Goal: Information Seeking & Learning: Learn about a topic

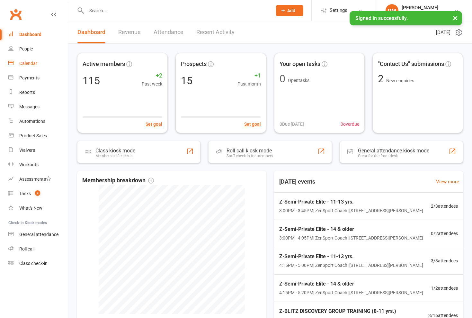
click at [30, 63] on div "Calendar" at bounding box center [28, 63] width 18 height 5
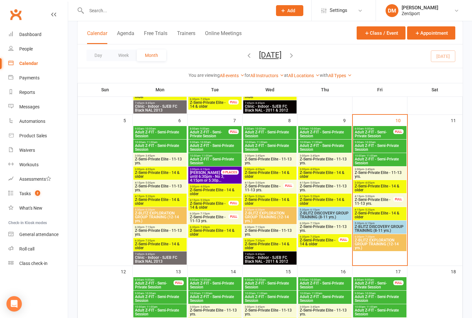
scroll to position [170, 0]
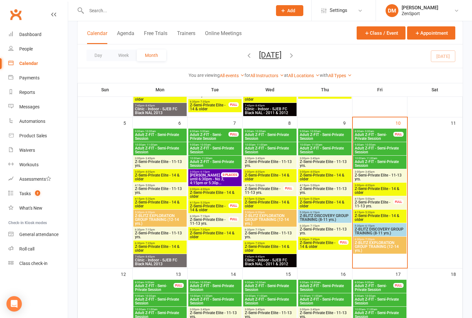
click at [110, 11] on input "text" at bounding box center [176, 10] width 183 height 9
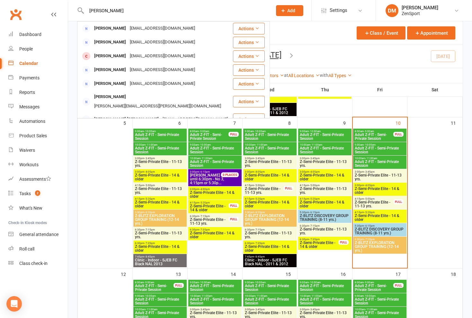
type input "[PERSON_NAME]"
click at [112, 28] on div "[PERSON_NAME]" at bounding box center [110, 28] width 36 height 9
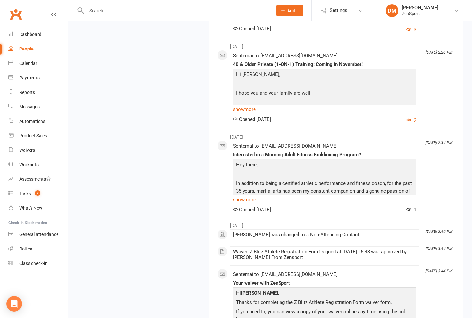
scroll to position [868, 0]
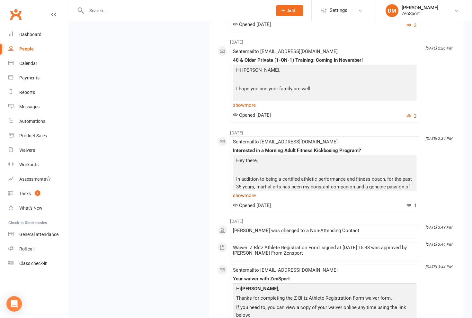
click at [249, 195] on link "show more" at bounding box center [325, 195] width 184 height 9
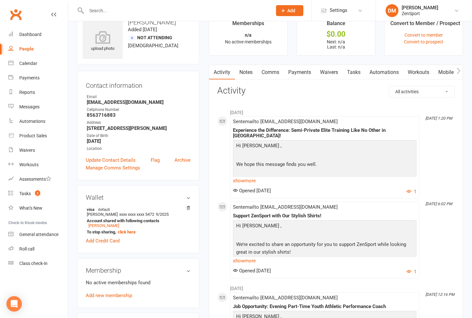
scroll to position [20, 0]
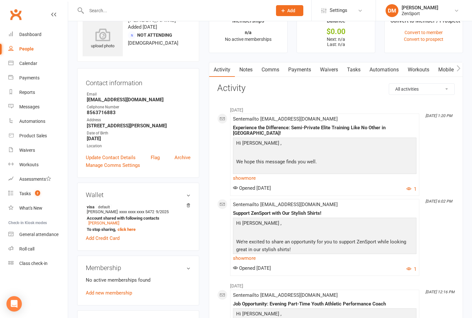
select select "ConversationLogEntry"
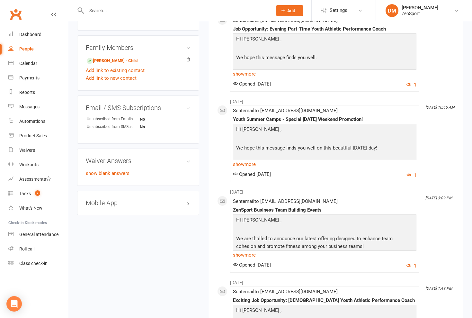
scroll to position [291, 0]
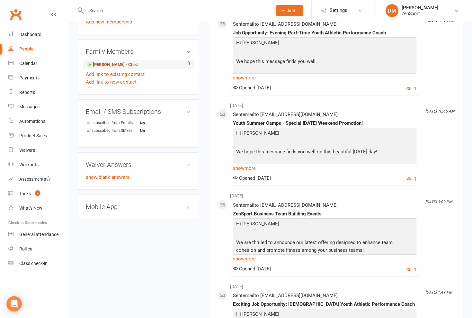
click at [117, 64] on link "[PERSON_NAME] - Child" at bounding box center [112, 64] width 51 height 7
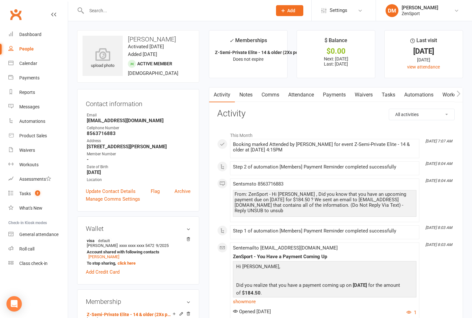
click at [274, 94] on link "Comms" at bounding box center [270, 94] width 27 height 15
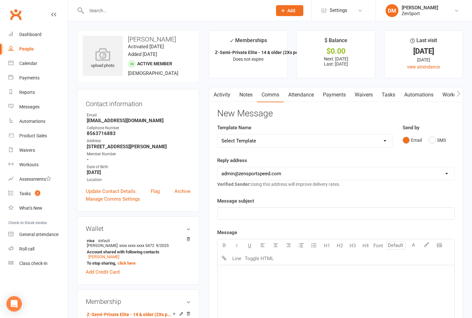
click at [225, 93] on link "Activity" at bounding box center [222, 94] width 26 height 15
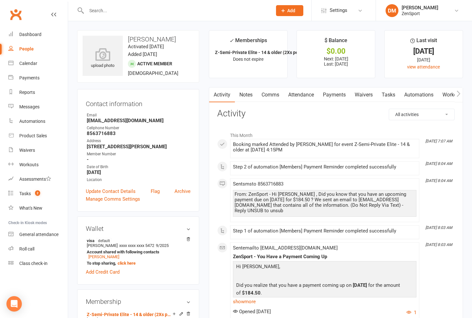
select select "ConversationLogEntry"
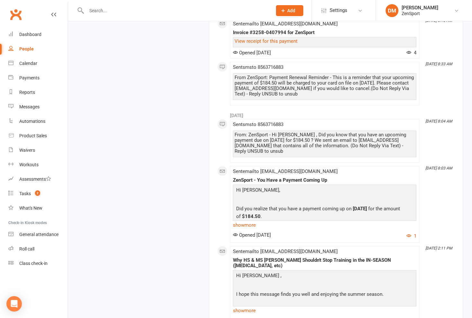
scroll to position [1299, 0]
click at [246, 306] on link "show more" at bounding box center [325, 310] width 184 height 9
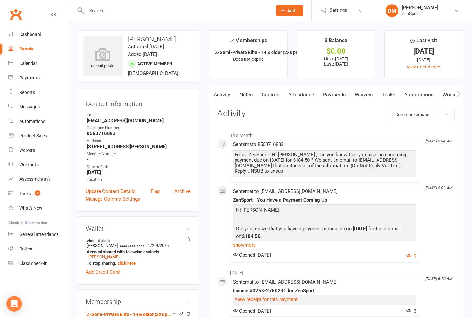
scroll to position [0, 0]
